Goal: Task Accomplishment & Management: Use online tool/utility

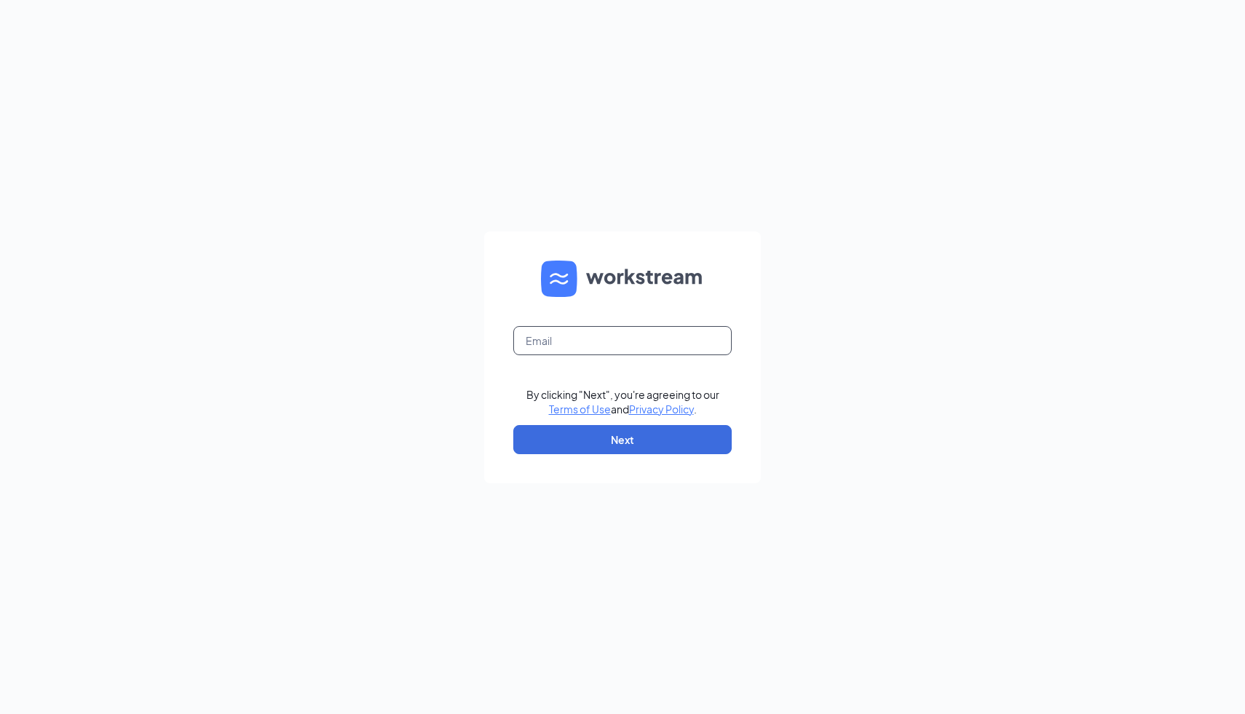
click at [628, 343] on input "text" at bounding box center [622, 340] width 218 height 29
type input "[PERSON_NAME][EMAIL_ADDRESS][PERSON_NAME][DOMAIN_NAME]"
click at [614, 436] on button "Next" at bounding box center [622, 439] width 218 height 29
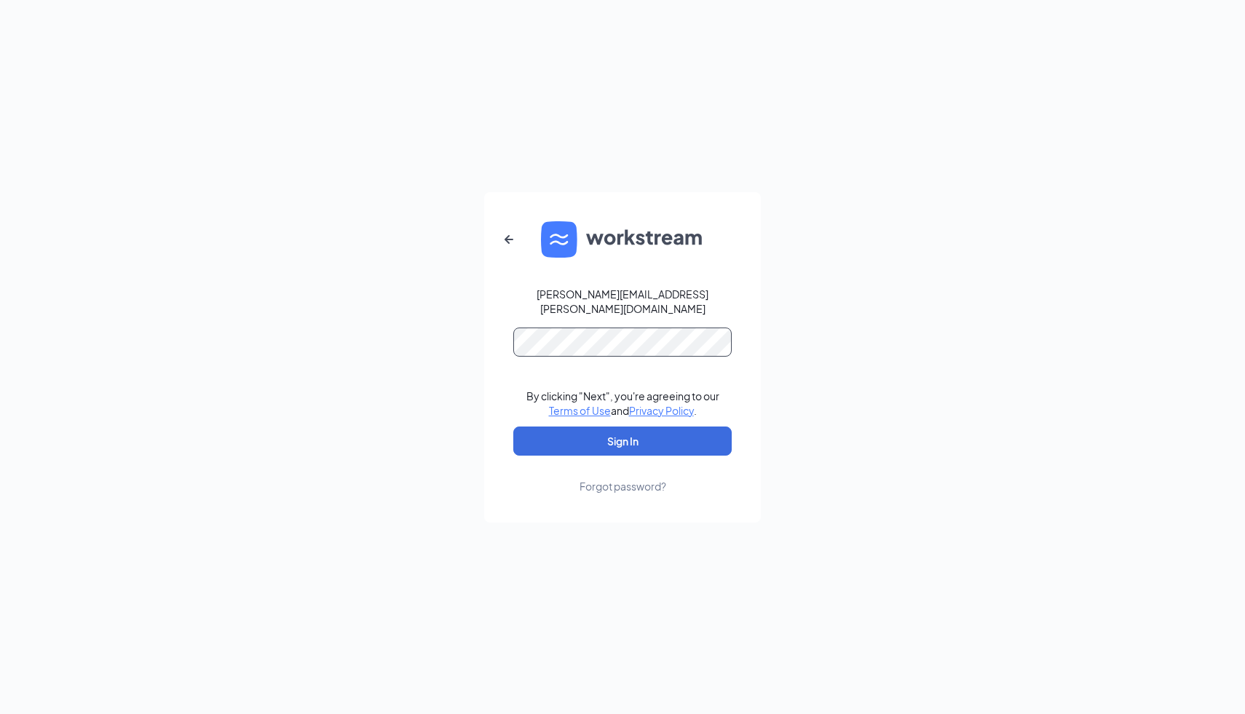
click at [513, 427] on button "Sign In" at bounding box center [622, 441] width 218 height 29
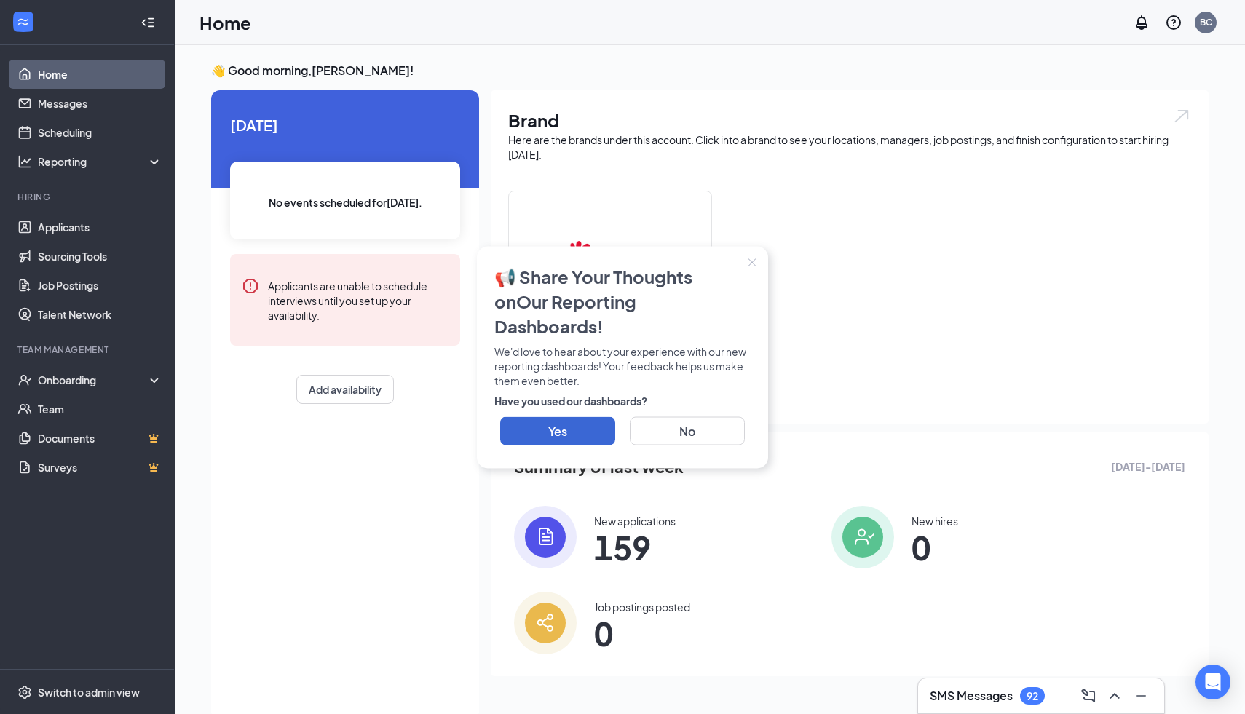
click at [751, 267] on icon "Close" at bounding box center [753, 263] width 8 height 8
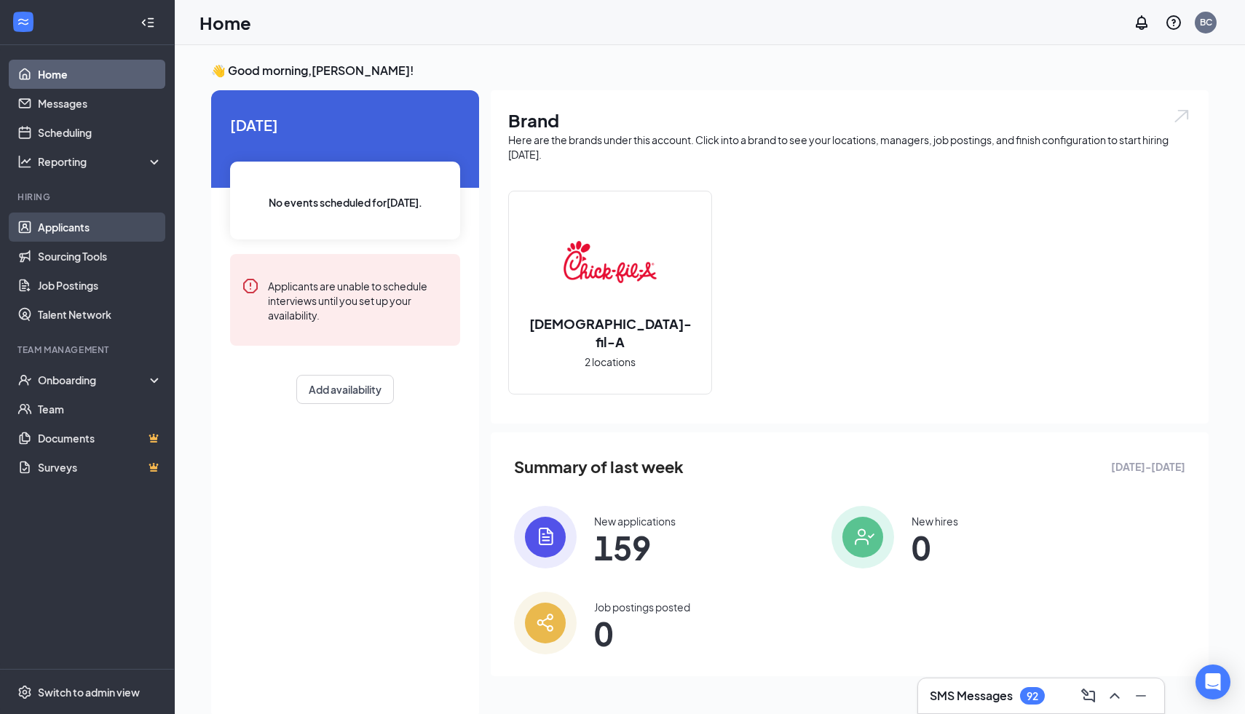
click at [111, 222] on link "Applicants" at bounding box center [100, 227] width 125 height 29
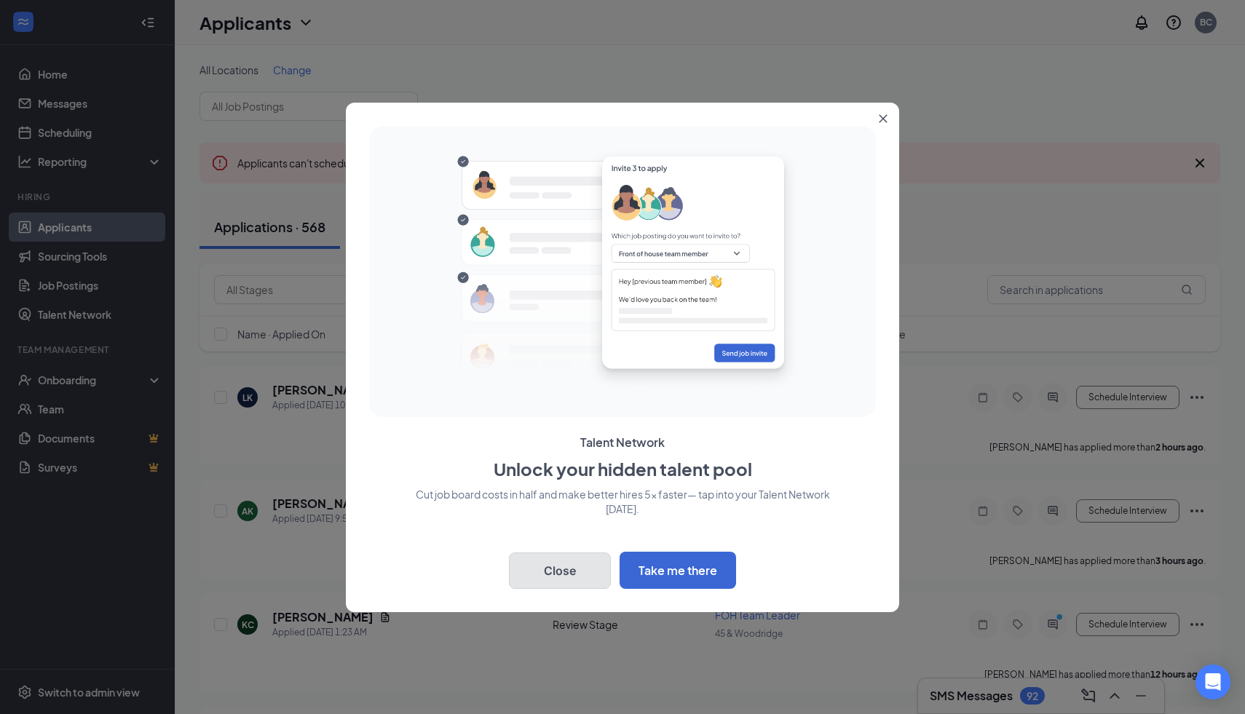
click at [564, 567] on button "Close" at bounding box center [560, 571] width 102 height 36
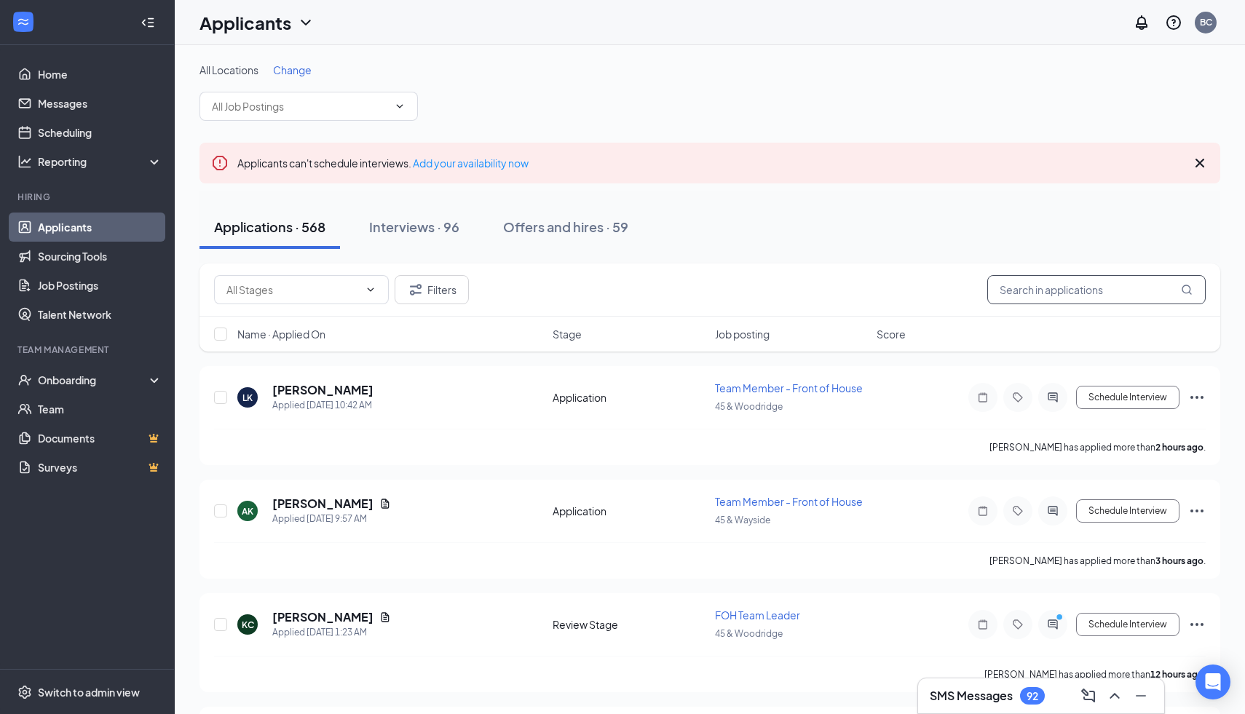
click at [1090, 292] on input "text" at bounding box center [1097, 289] width 218 height 29
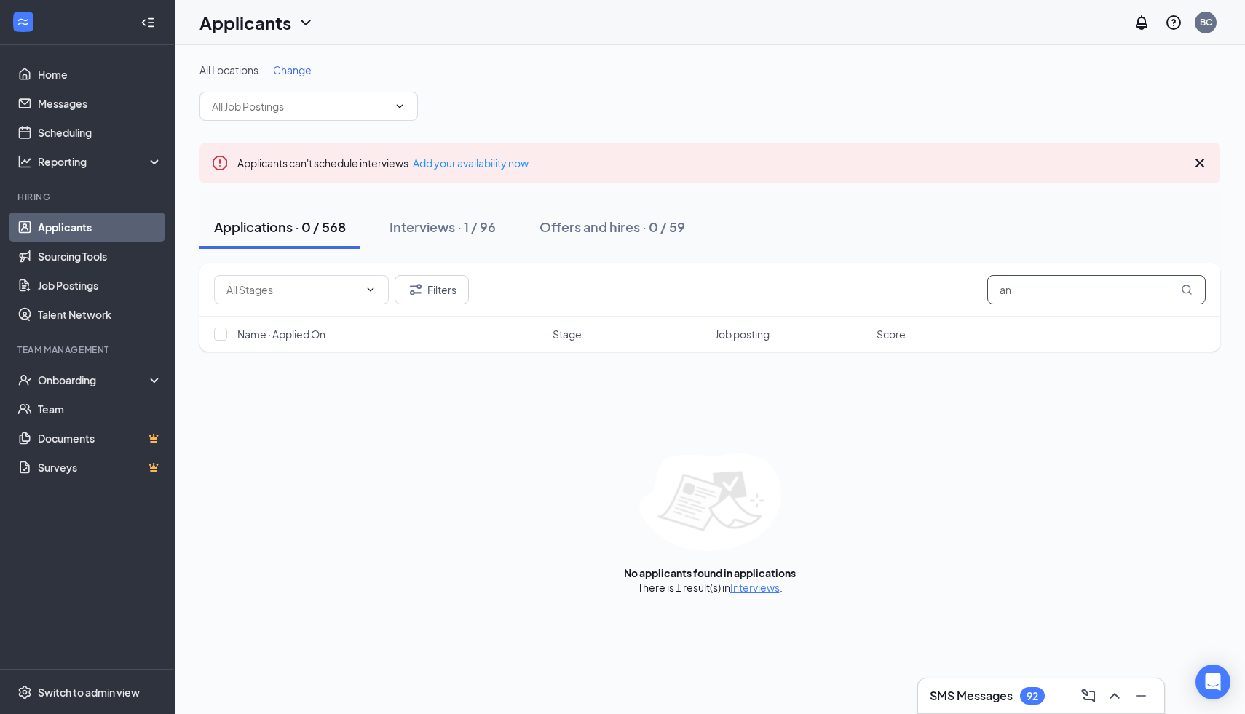
type input "a"
type input "[PERSON_NAME]"
click at [452, 232] on div "Interviews · 1 / 96" at bounding box center [443, 227] width 106 height 18
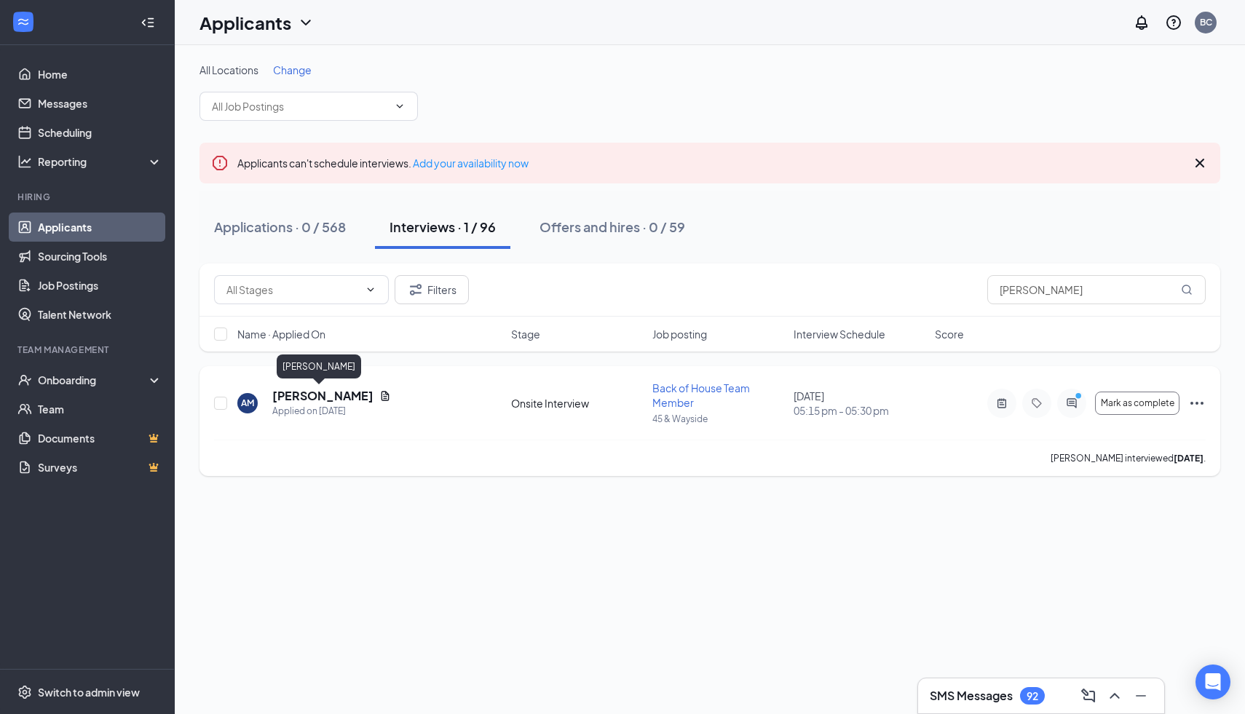
click at [318, 398] on h5 "[PERSON_NAME]" at bounding box center [322, 396] width 101 height 16
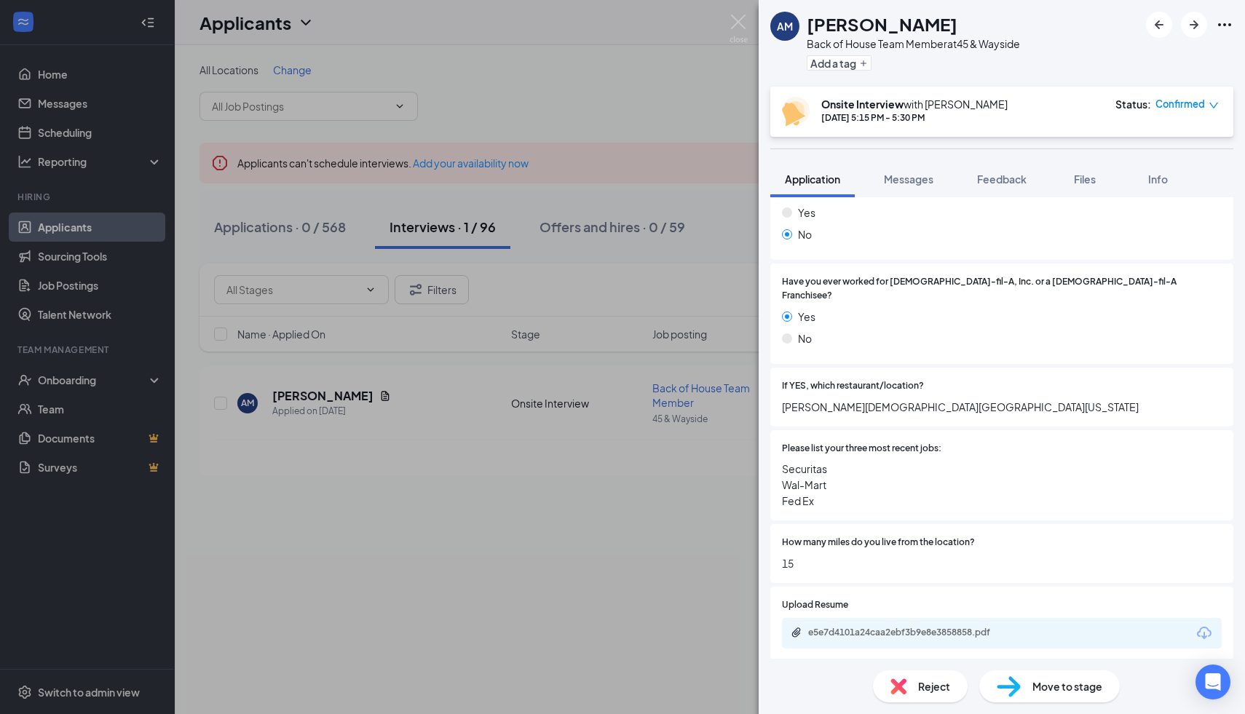
scroll to position [216, 0]
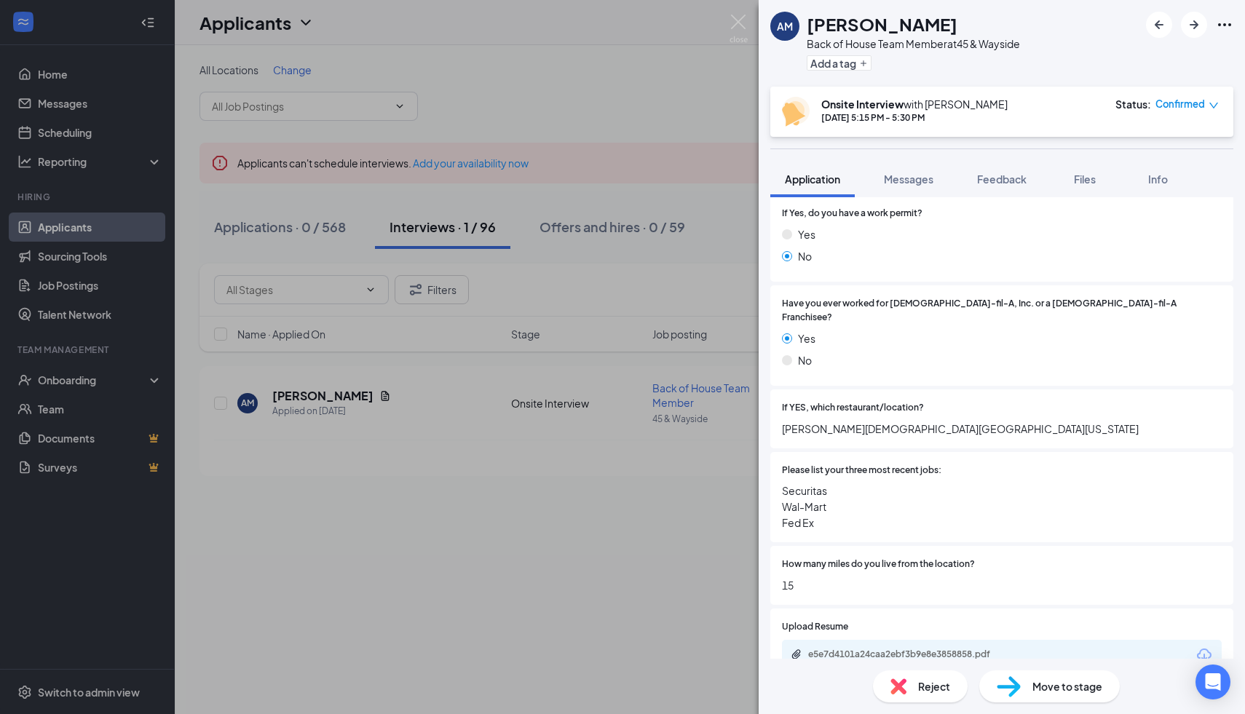
click at [1093, 51] on div "AM [PERSON_NAME] Back of House Team Member at 45 & Wayside Add a tag" at bounding box center [1002, 43] width 487 height 87
click at [503, 528] on div "AM [PERSON_NAME] Back of House Team Member at 45 & Wayside Add a tag Onsite Int…" at bounding box center [622, 357] width 1245 height 714
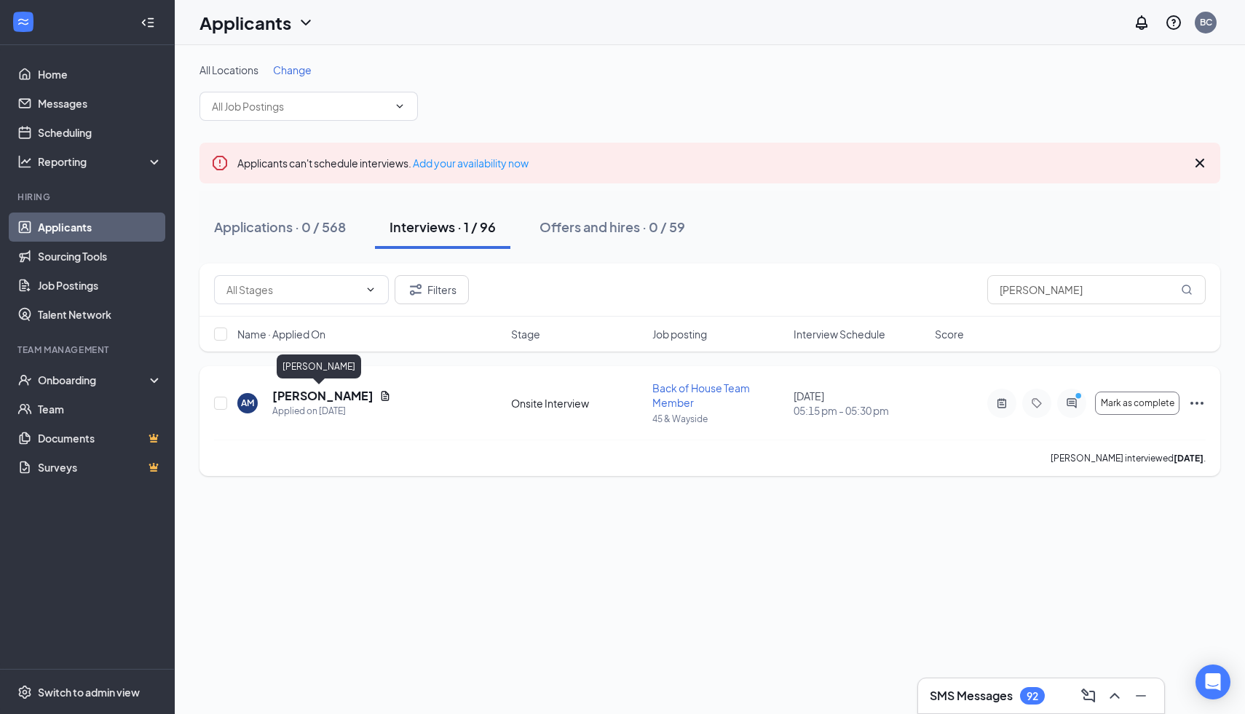
click at [315, 396] on h5 "[PERSON_NAME]" at bounding box center [322, 396] width 101 height 16
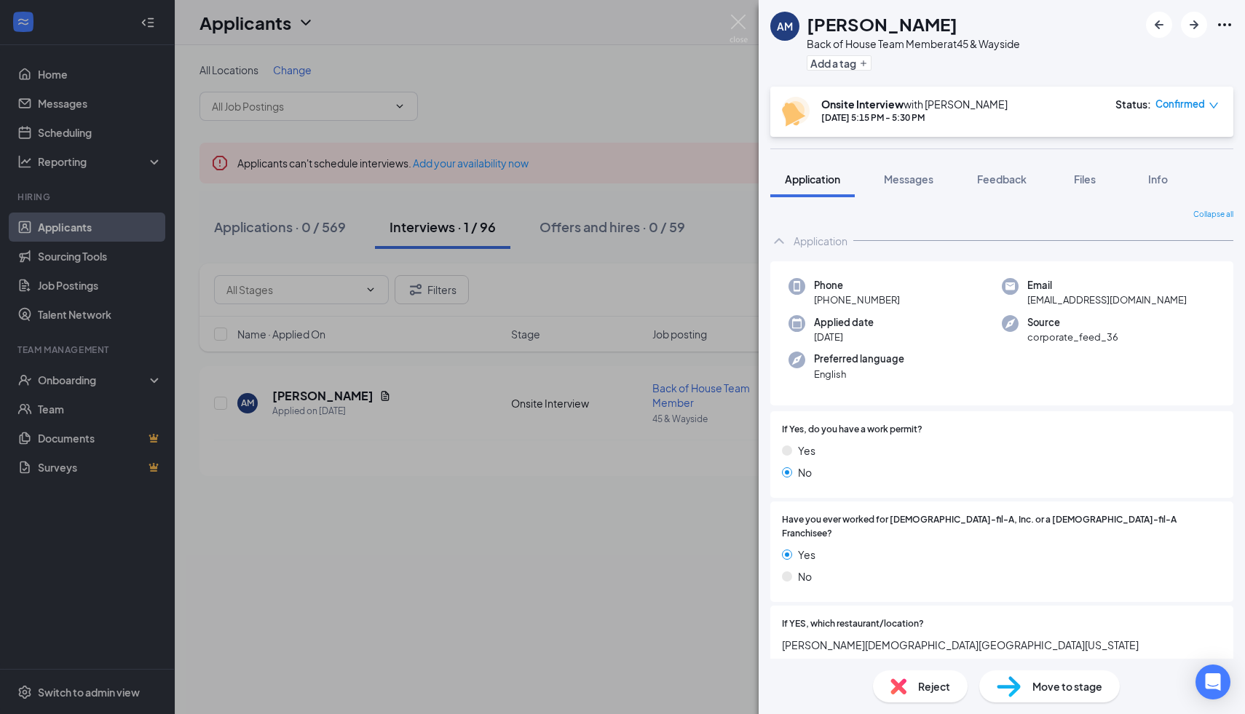
click at [560, 550] on div "AM [PERSON_NAME] Back of House Team Member at 45 & Wayside Add a tag Onsite Int…" at bounding box center [622, 357] width 1245 height 714
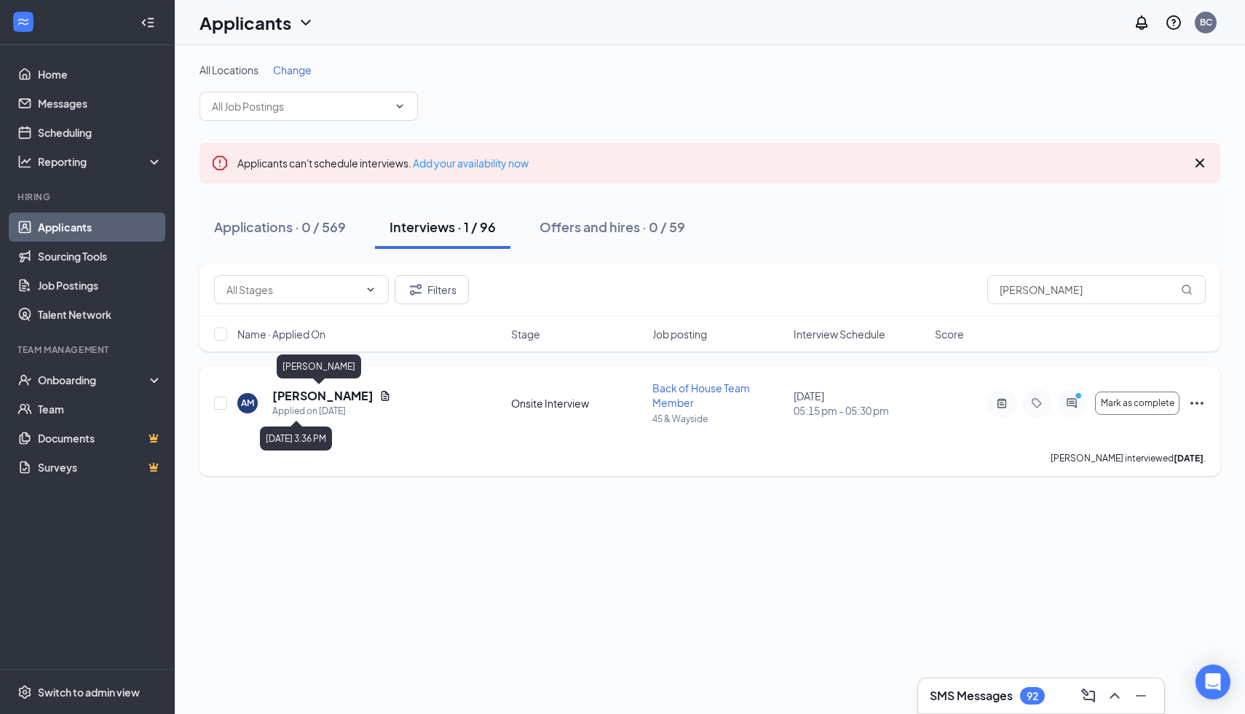
click at [314, 404] on div "Applied on [DATE]" at bounding box center [331, 411] width 119 height 15
click at [313, 395] on h5 "[PERSON_NAME]" at bounding box center [322, 396] width 101 height 16
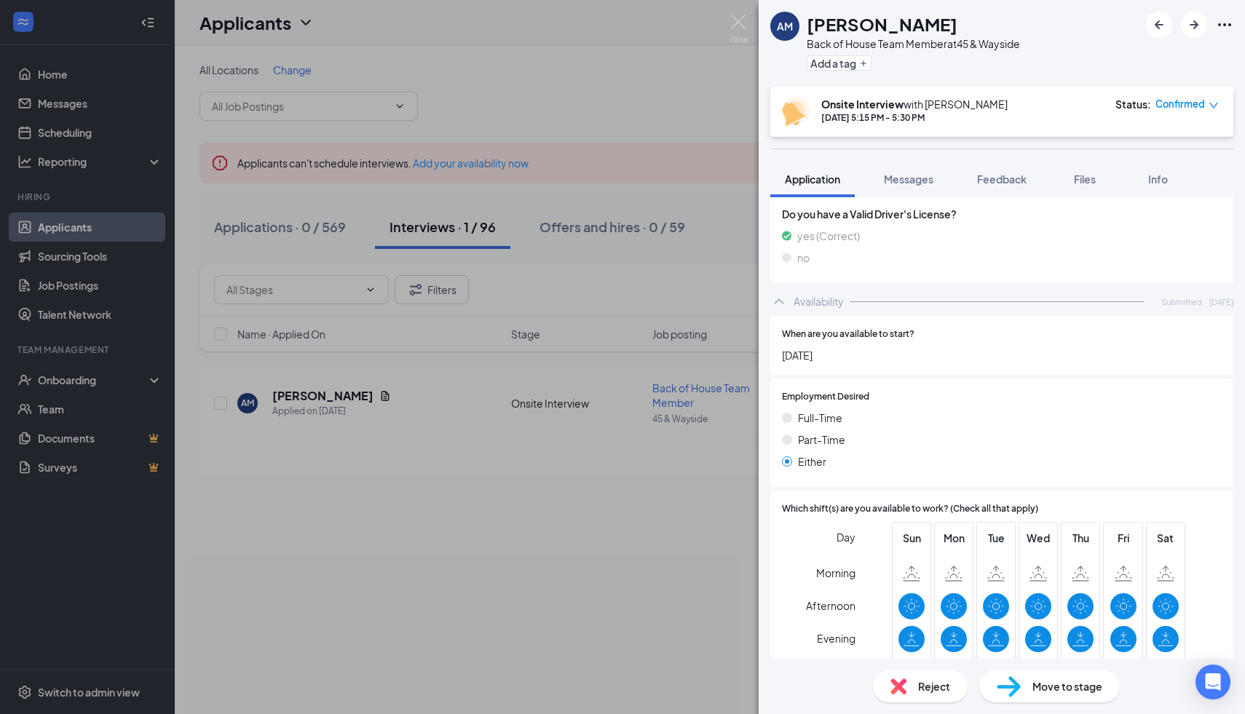
scroll to position [1004, 0]
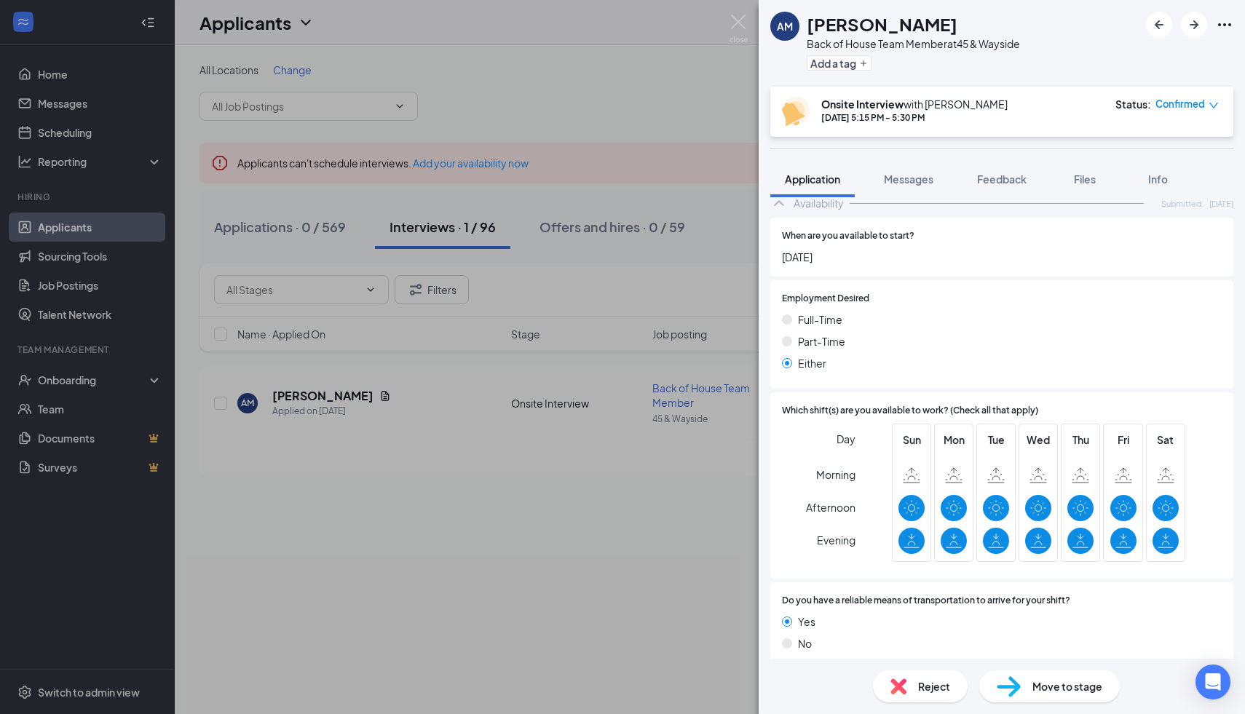
click at [555, 650] on div "AM [PERSON_NAME] Back of House Team Member at 45 & Wayside Add a tag Onsite Int…" at bounding box center [622, 357] width 1245 height 714
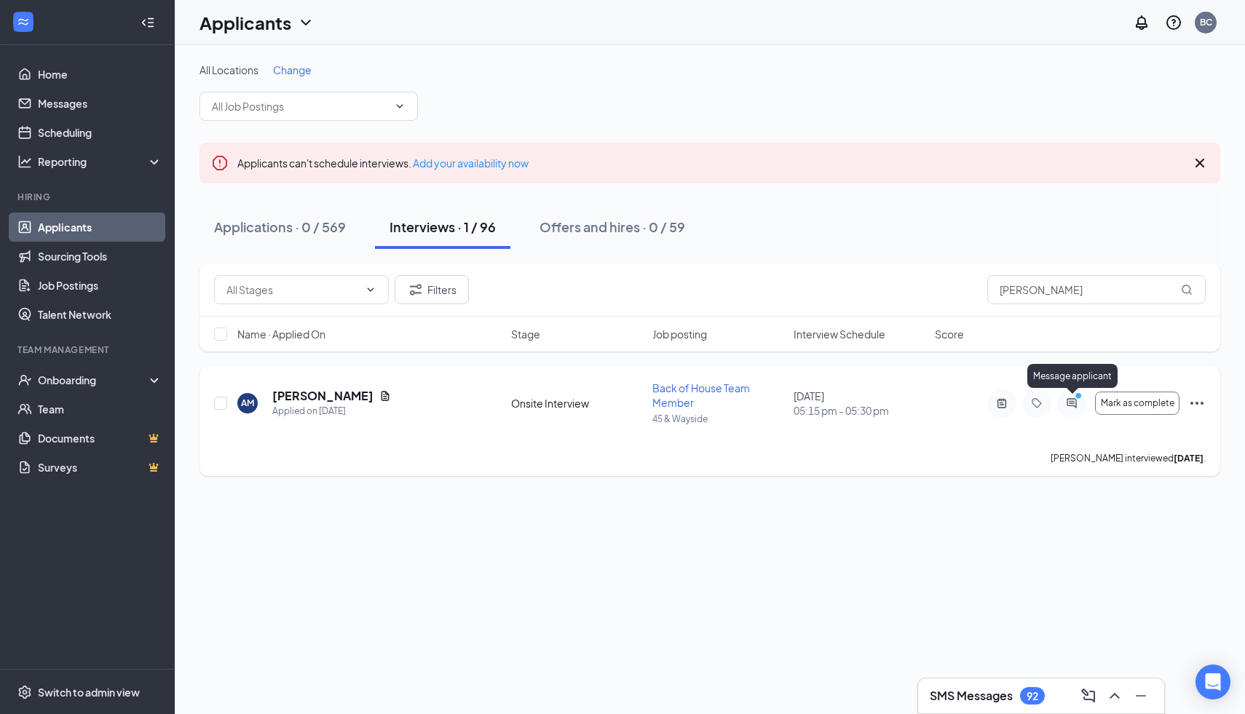
click at [1071, 401] on icon "ActiveChat" at bounding box center [1071, 402] width 9 height 9
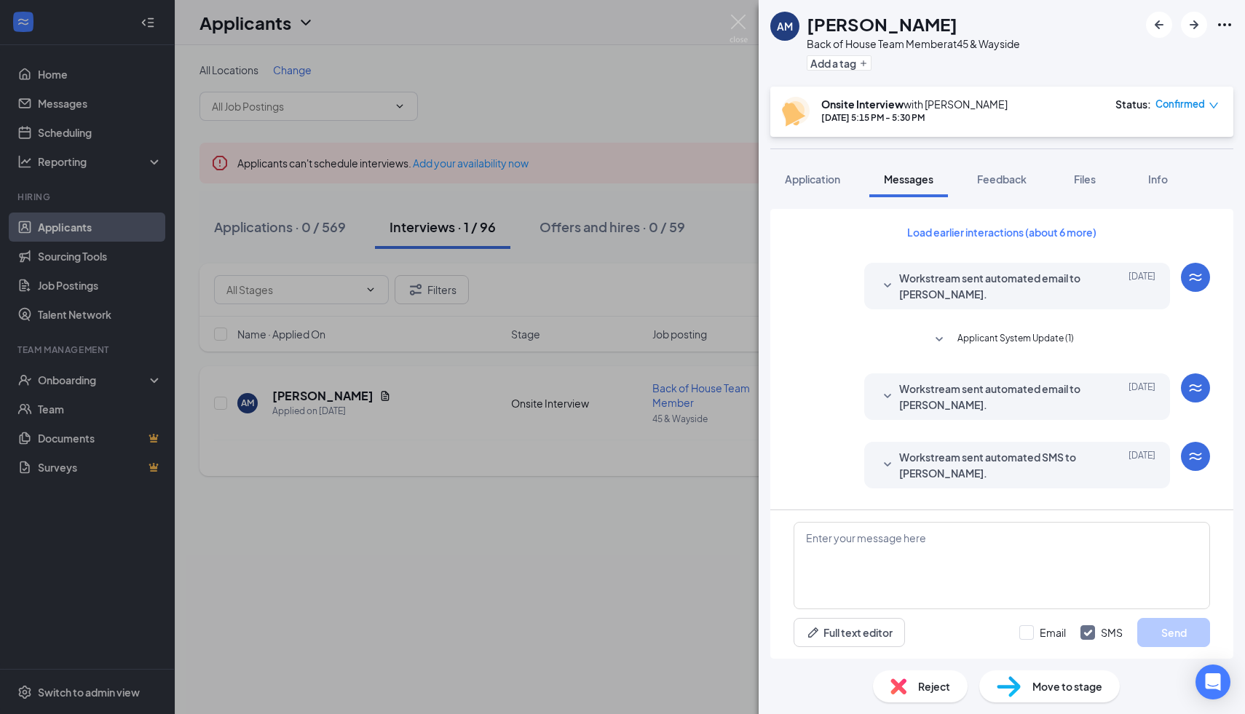
click at [705, 540] on div "AM [PERSON_NAME] Back of House Team Member at 45 & Wayside Add a tag Onsite Int…" at bounding box center [622, 357] width 1245 height 714
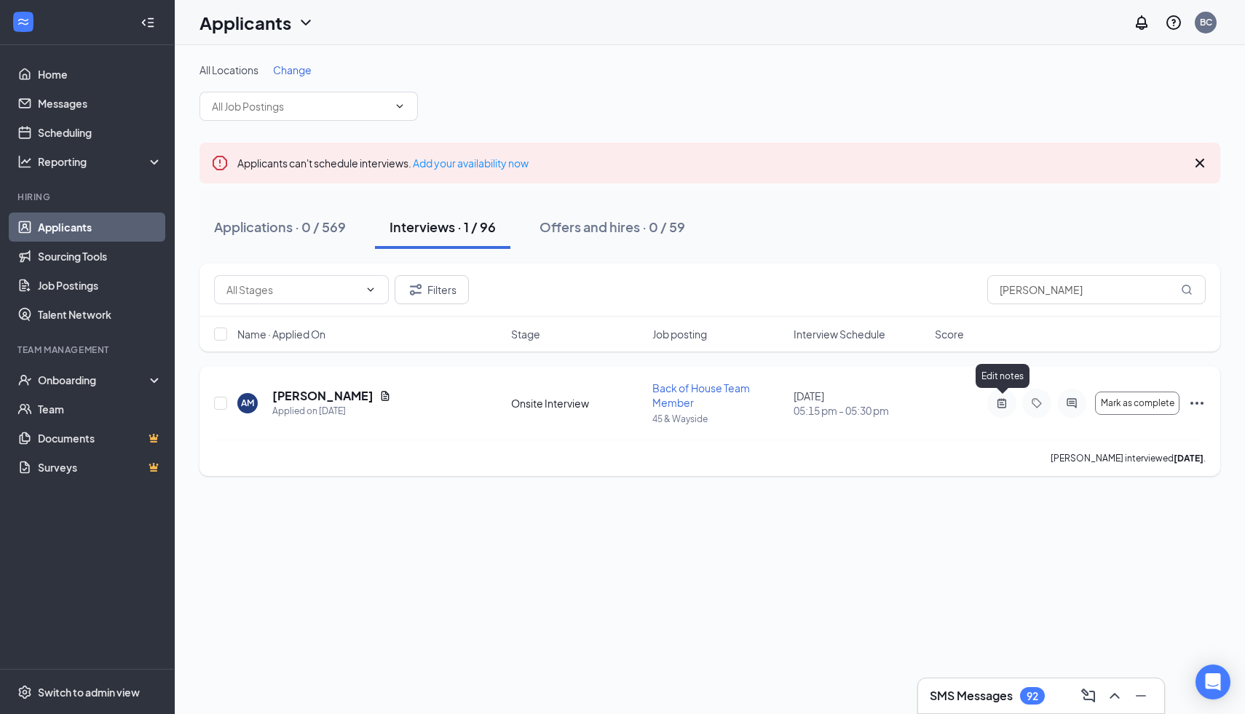
click at [999, 403] on icon "ActiveNote" at bounding box center [1001, 404] width 17 height 12
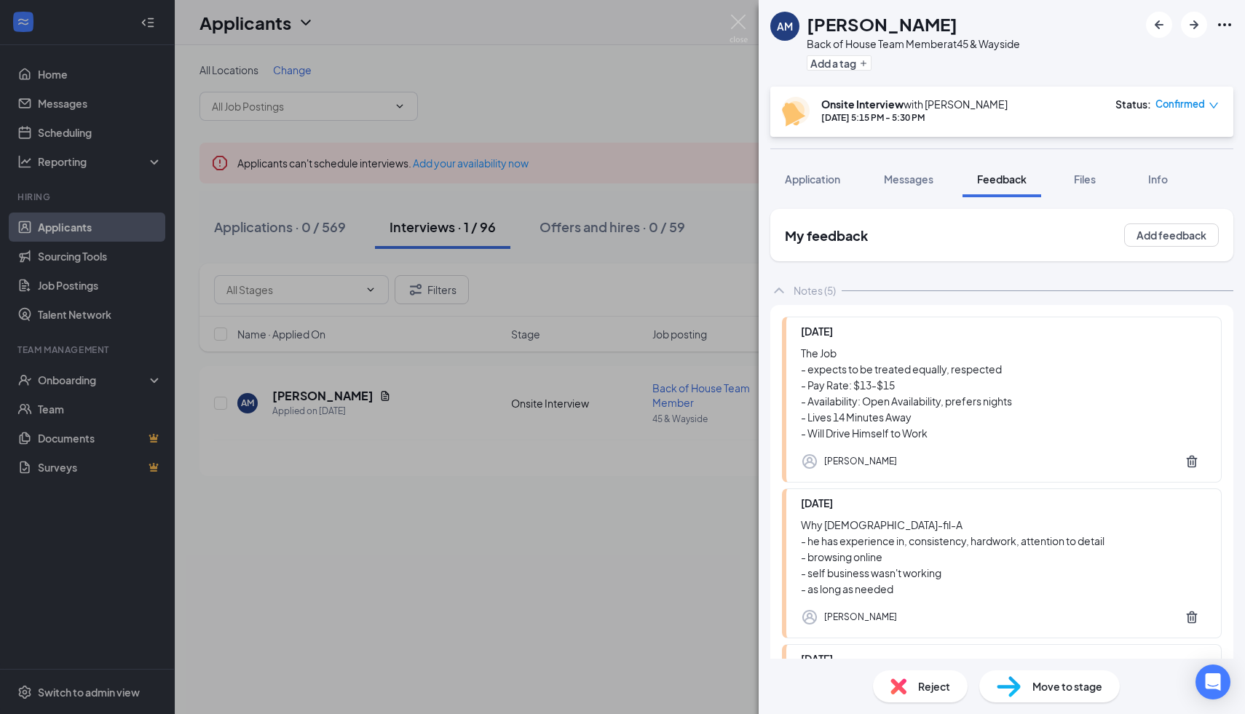
click at [590, 613] on div "AM [PERSON_NAME] Back of House Team Member at 45 & Wayside Add a tag Onsite Int…" at bounding box center [622, 357] width 1245 height 714
